Goal: Find specific page/section: Find specific page/section

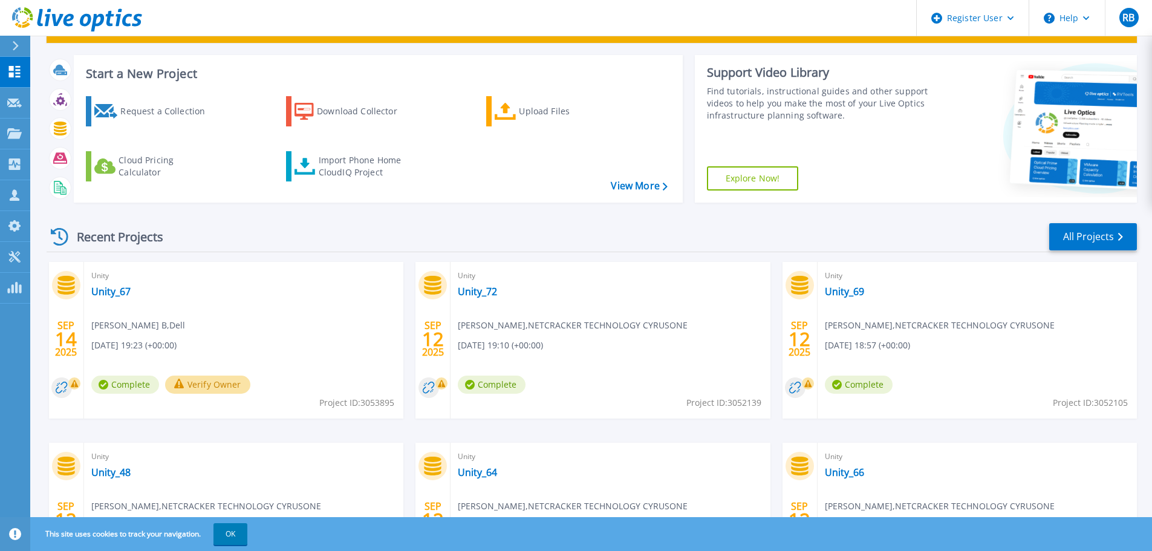
scroll to position [49, 0]
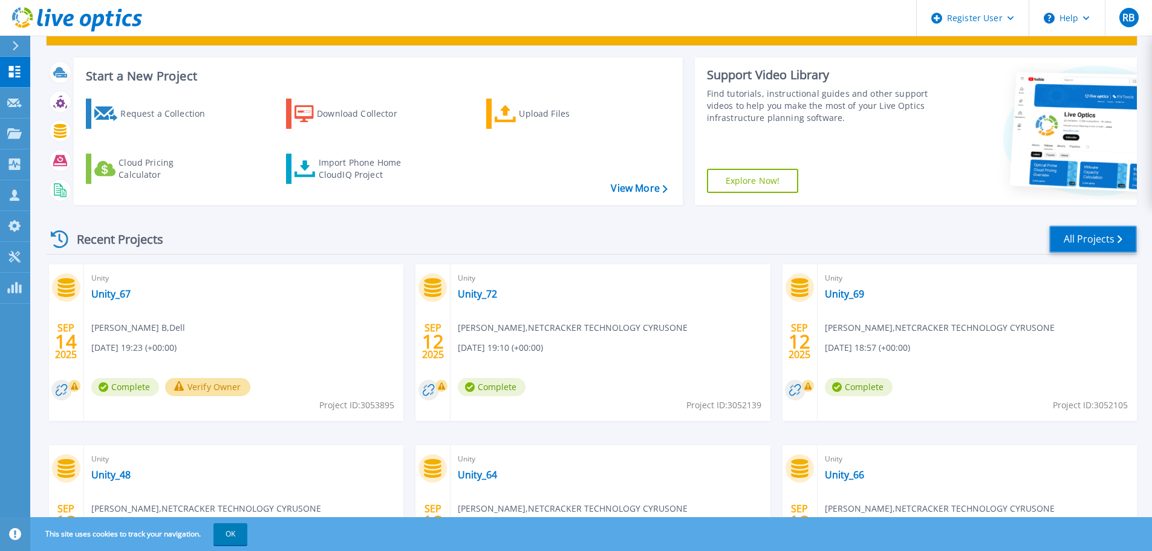
click at [1120, 250] on link "All Projects" at bounding box center [1093, 239] width 88 height 27
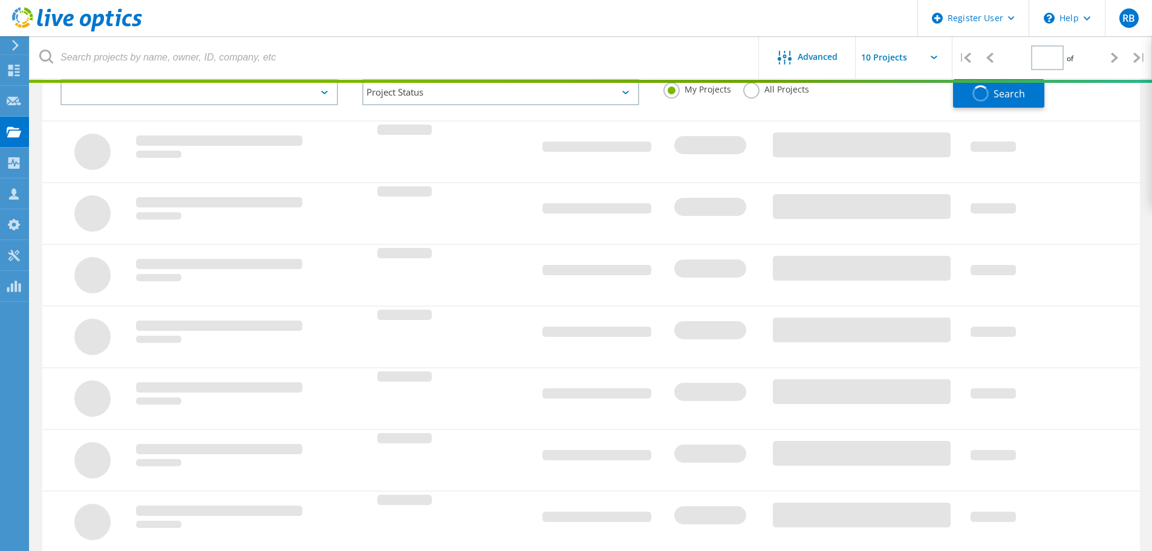
scroll to position [181, 0]
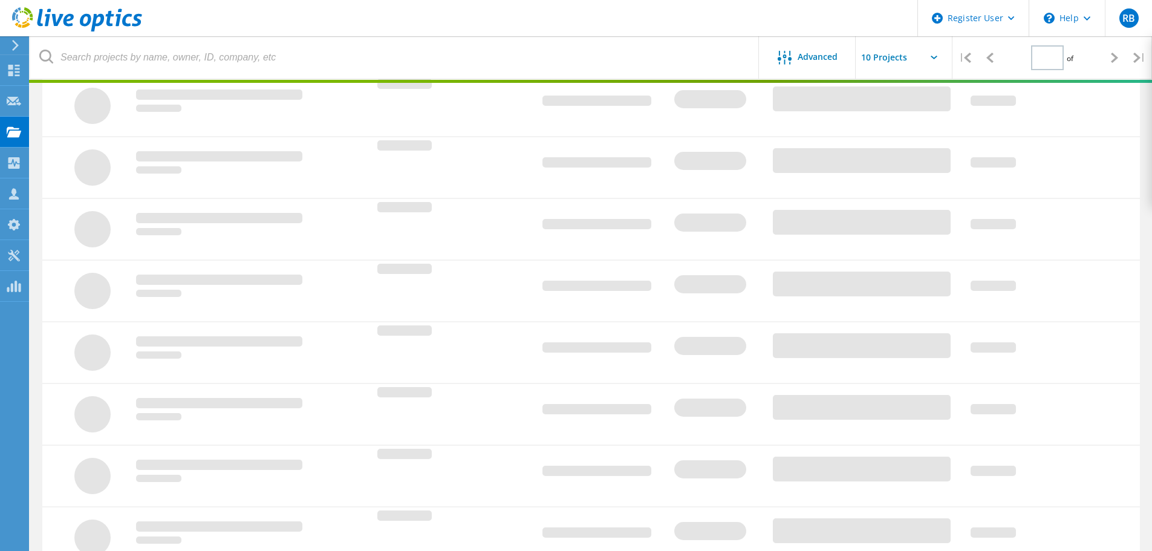
type input "1"
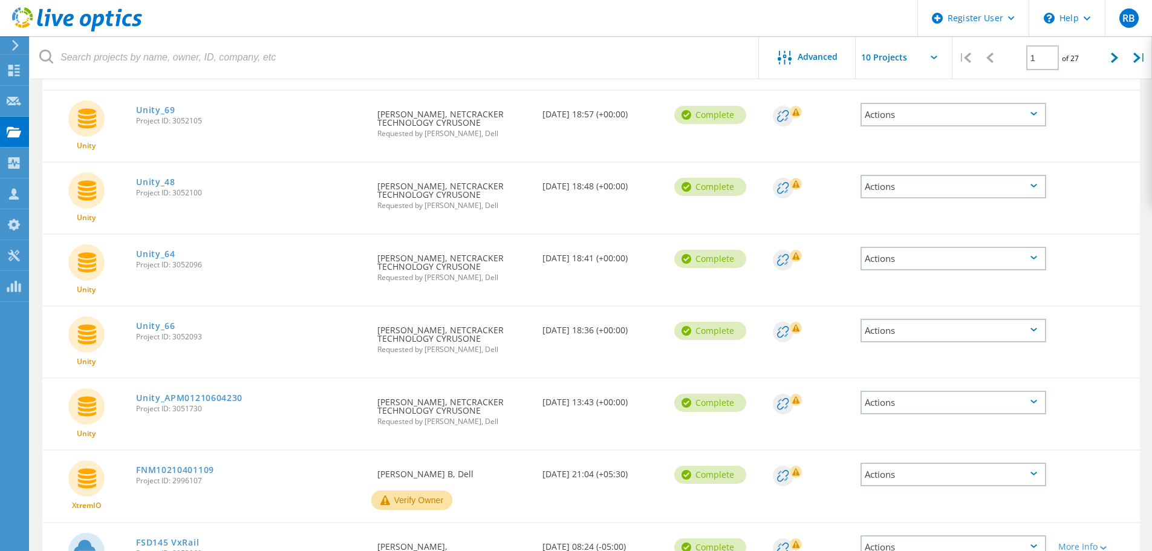
scroll to position [302, 0]
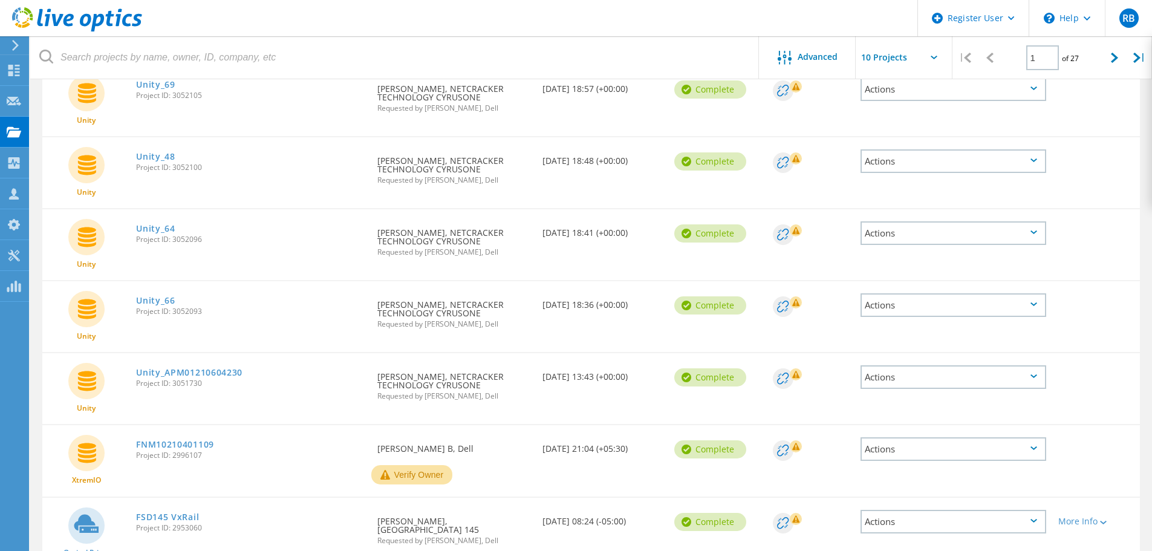
click at [891, 307] on div "Actions" at bounding box center [953, 305] width 186 height 24
click at [169, 228] on link "Unity_64" at bounding box center [155, 228] width 39 height 8
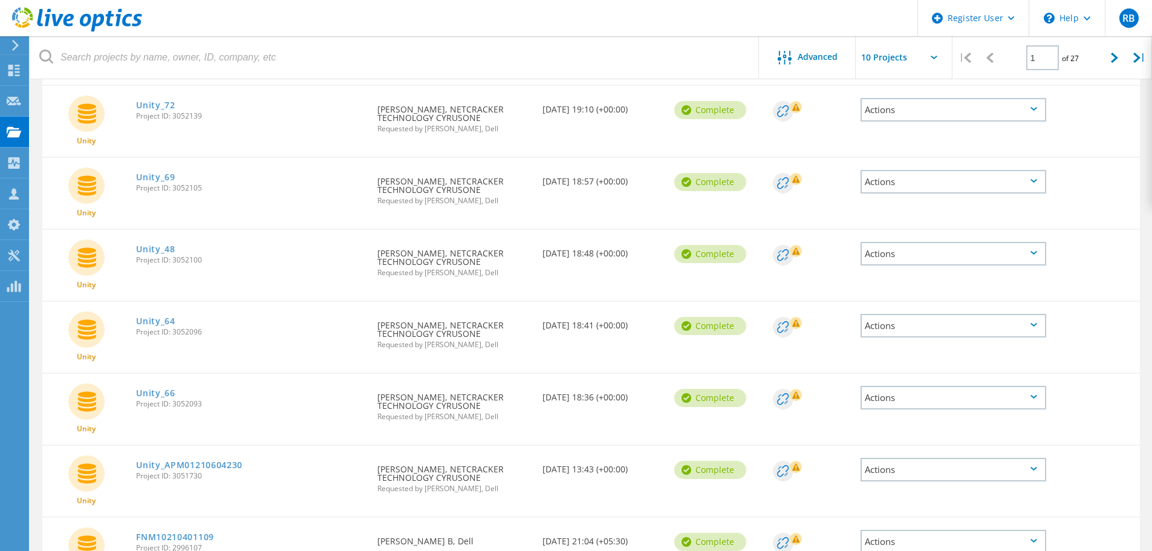
scroll to position [181, 0]
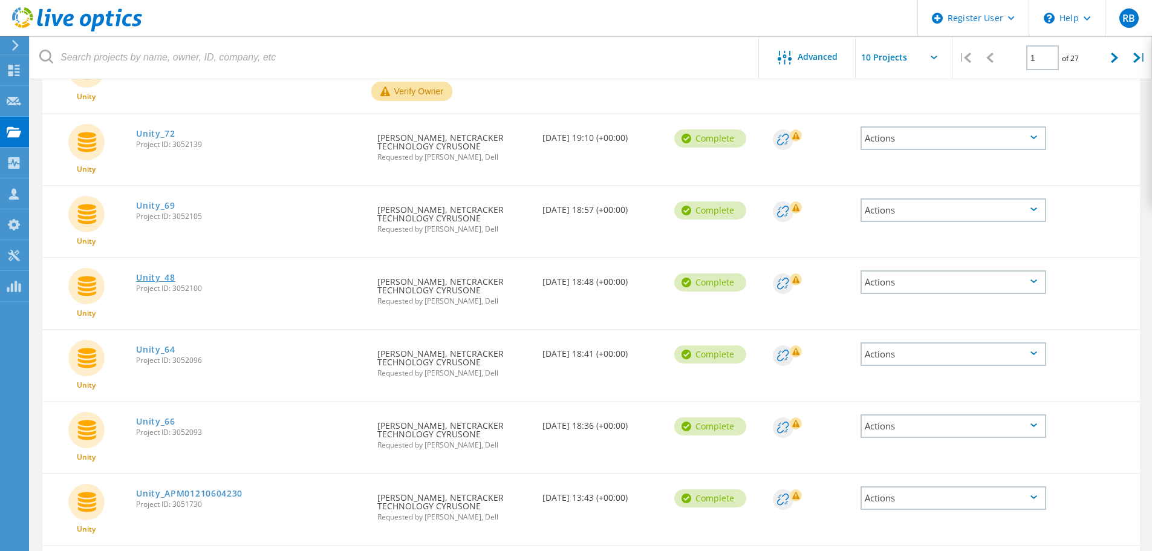
click at [166, 280] on link "Unity_48" at bounding box center [155, 277] width 39 height 8
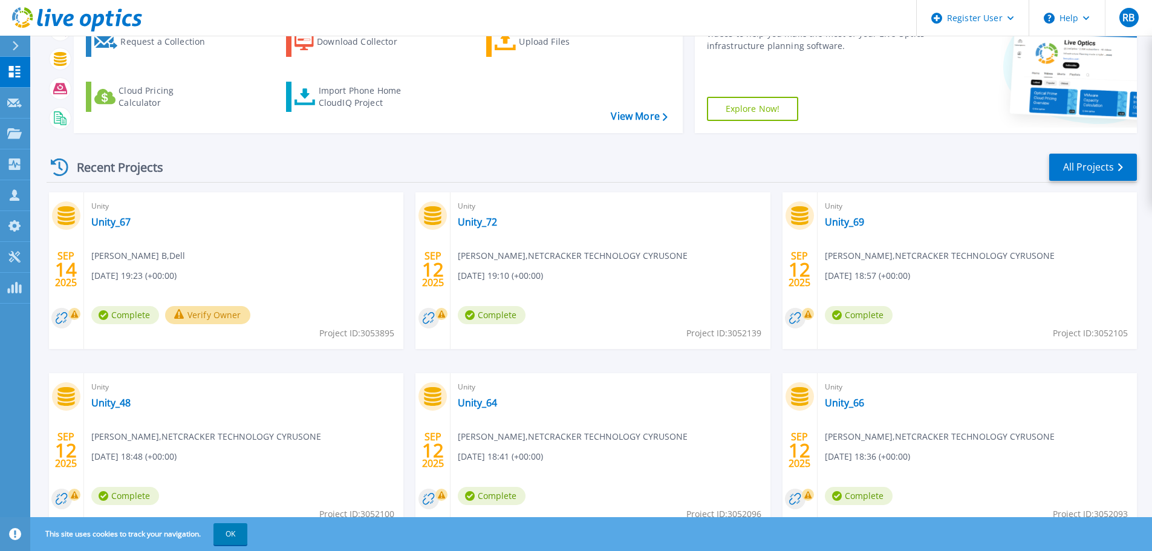
scroll to position [170, 0]
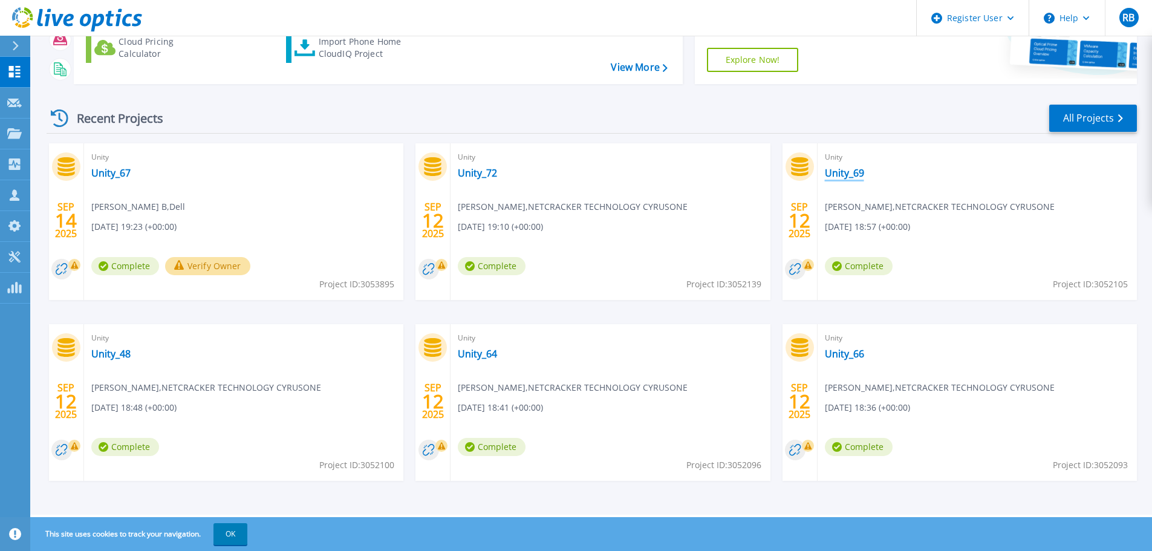
click at [849, 173] on link "Unity_69" at bounding box center [844, 173] width 39 height 12
click at [120, 359] on link "Unity_48" at bounding box center [110, 354] width 39 height 12
click at [479, 169] on link "Unity_72" at bounding box center [477, 173] width 39 height 12
